Goal: Communication & Community: Answer question/provide support

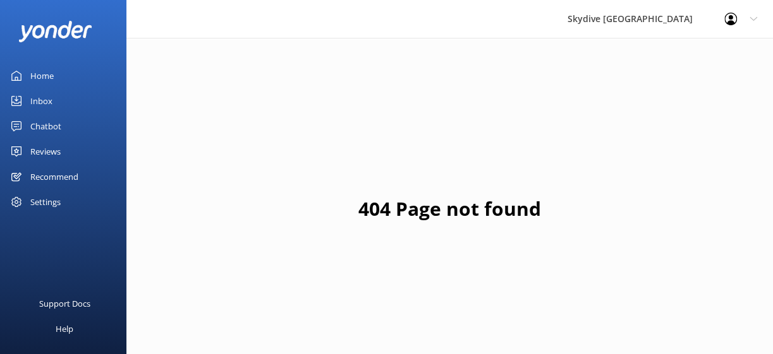
click at [42, 106] on div "Inbox" at bounding box center [41, 100] width 22 height 25
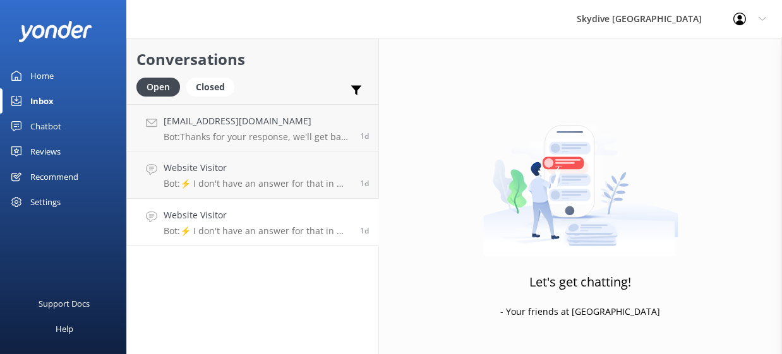
click at [298, 230] on p "Bot: ⚡ I don't have an answer for that in my knowledge base. Please try and rep…" at bounding box center [257, 231] width 187 height 11
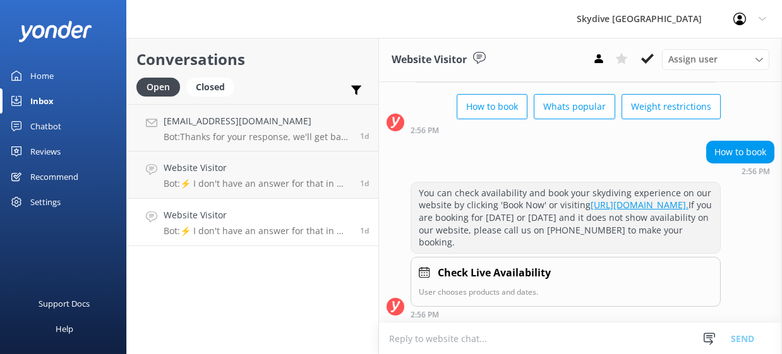
scroll to position [187, 0]
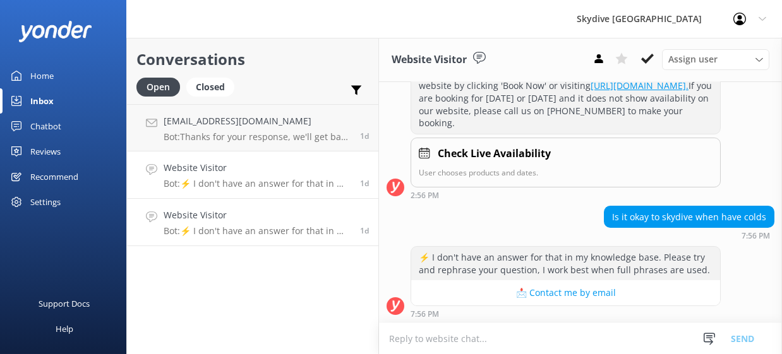
click at [254, 179] on p "Bot: ⚡ I don't have an answer for that in my knowledge base. Please try and rep…" at bounding box center [257, 183] width 187 height 11
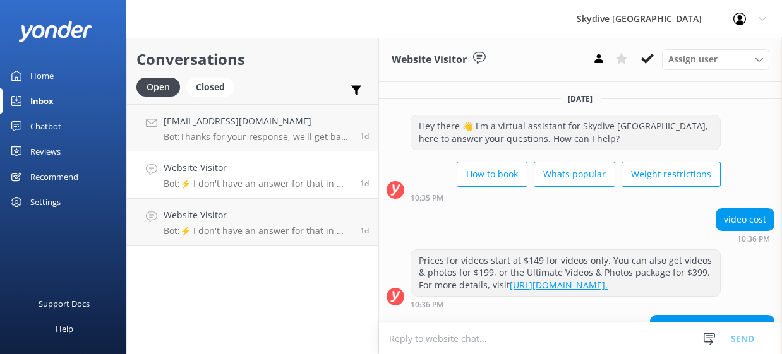
scroll to position [109, 0]
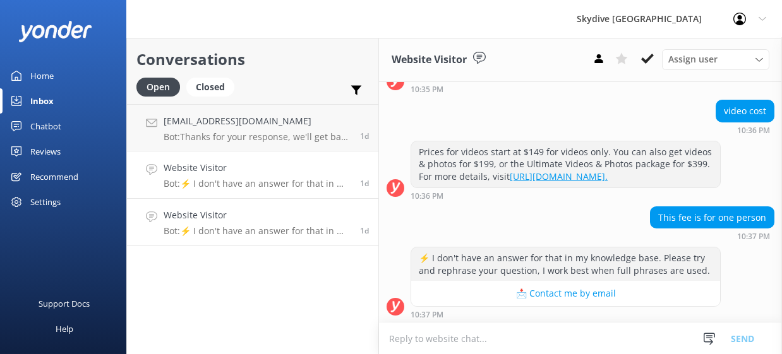
click at [255, 212] on h4 "Website Visitor" at bounding box center [257, 215] width 187 height 14
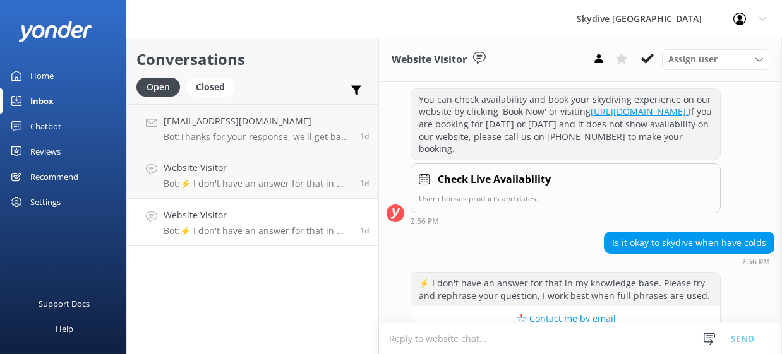
scroll to position [187, 0]
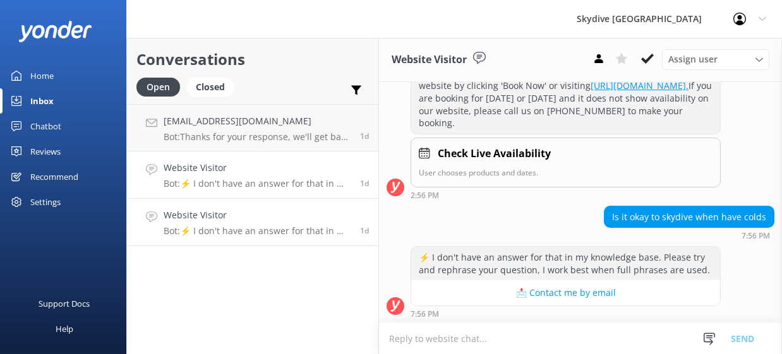
click at [244, 164] on h4 "Website Visitor" at bounding box center [257, 168] width 187 height 14
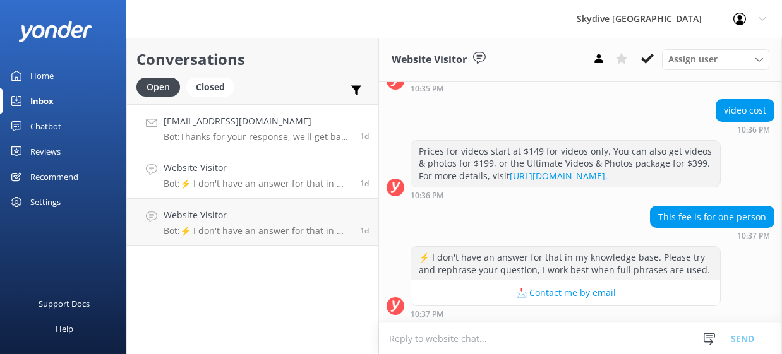
click at [258, 125] on h4 "[EMAIL_ADDRESS][DOMAIN_NAME]" at bounding box center [257, 121] width 187 height 14
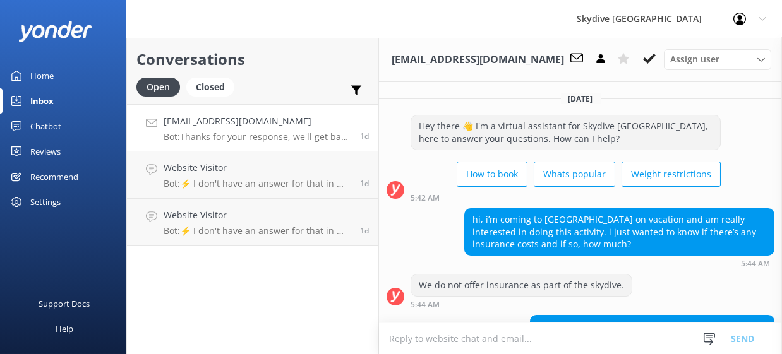
scroll to position [265, 0]
